Goal: Task Accomplishment & Management: Manage account settings

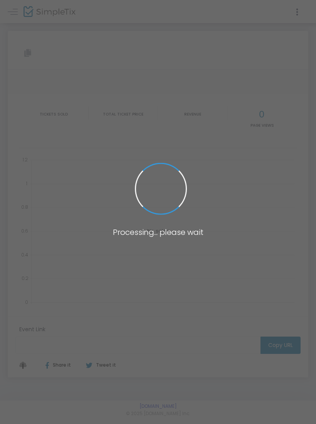
type input "[URL][DOMAIN_NAME]"
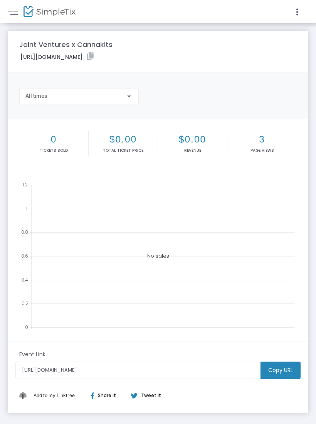
click at [14, 16] on link at bounding box center [13, 12] width 10 height 10
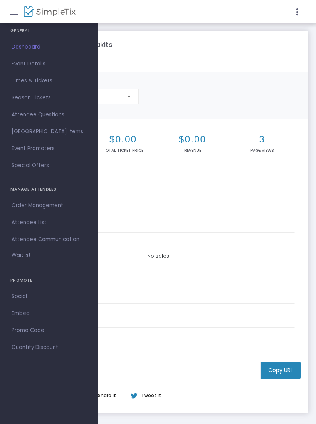
click at [22, 64] on span "Event Details" at bounding box center [49, 64] width 75 height 10
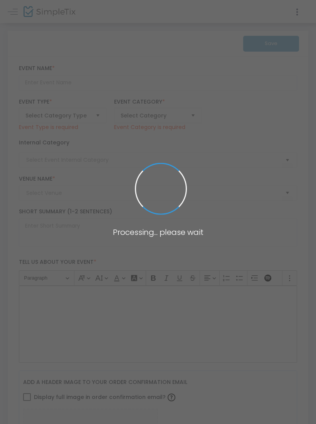
type input "Joint Ventures x Cannakits"
type textarea "Joint Ventures x Cannakits join forces to make your own joint rolling kit!"
type input "Buy Tickets"
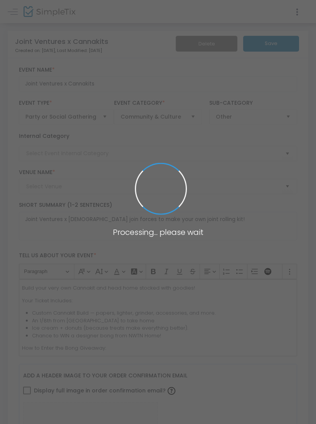
type input "Green Goddess"
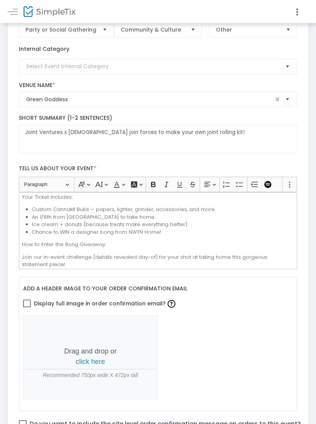
scroll to position [16, 0]
click at [62, 225] on li "Ice cream + donuts (because treats make everything better)." at bounding box center [162, 225] width 261 height 8
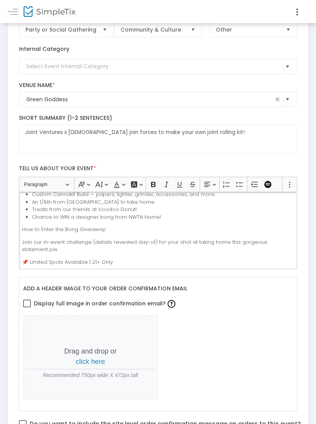
scroll to position [24, 0]
